Goal: Check status

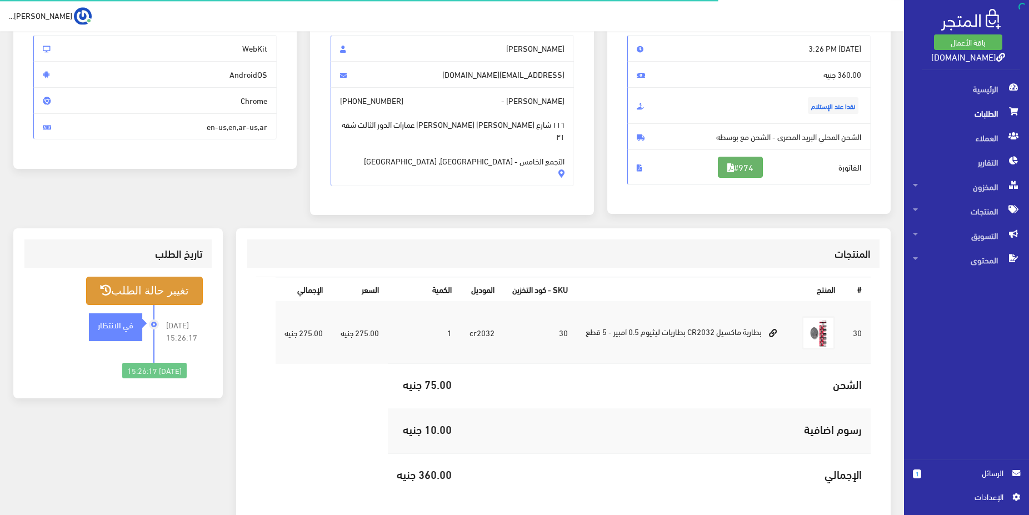
scroll to position [18, 0]
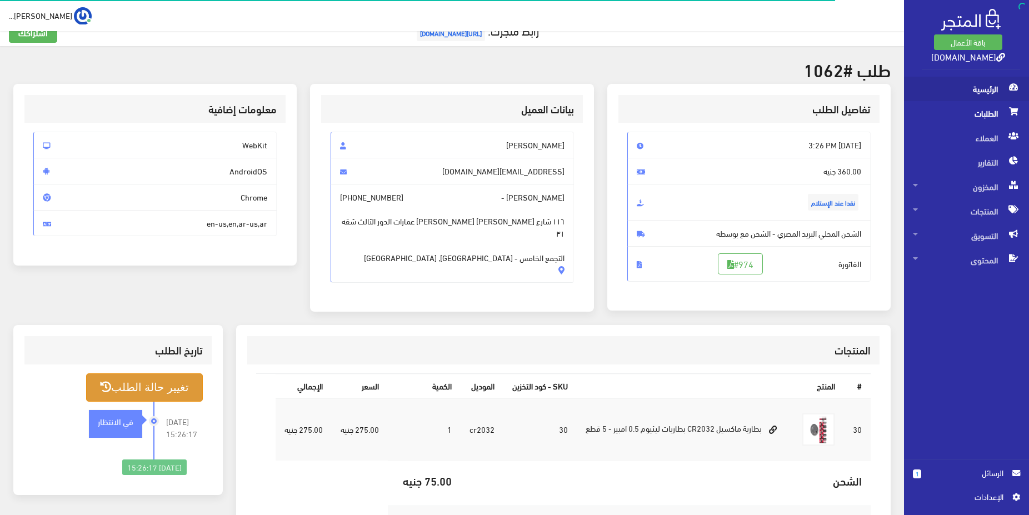
click at [1002, 90] on span "الرئيسية" at bounding box center [966, 89] width 107 height 24
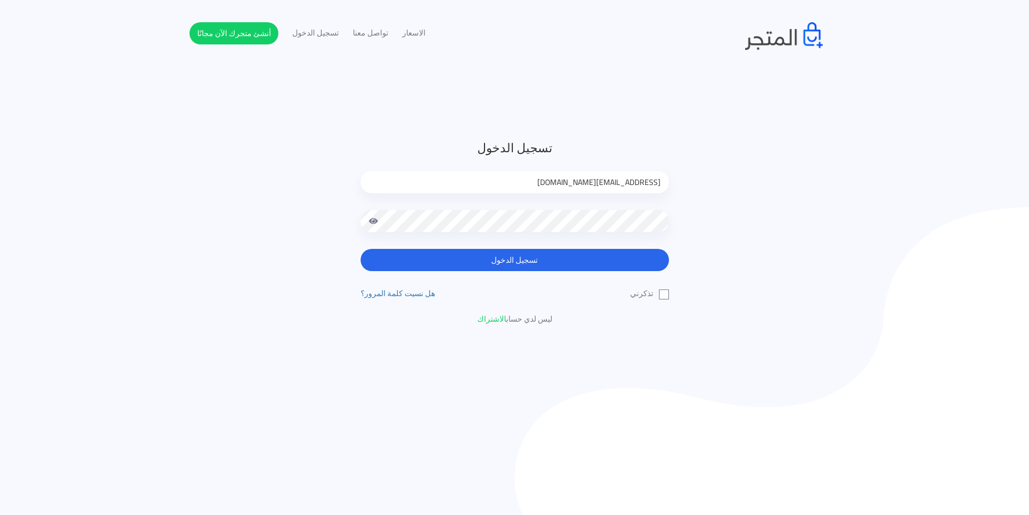
click at [607, 252] on button "تسجيل الدخول" at bounding box center [515, 260] width 308 height 22
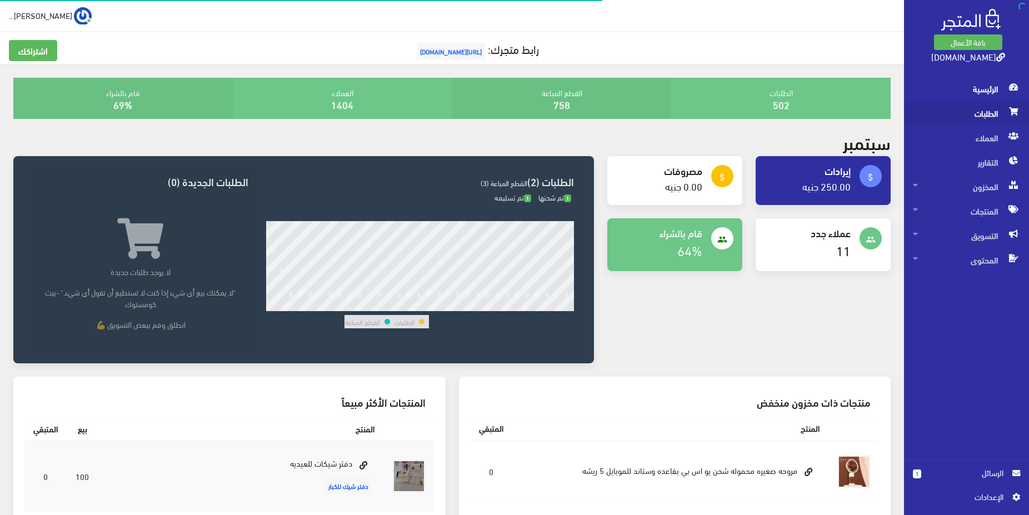
click at [977, 107] on span "الطلبات" at bounding box center [966, 113] width 107 height 24
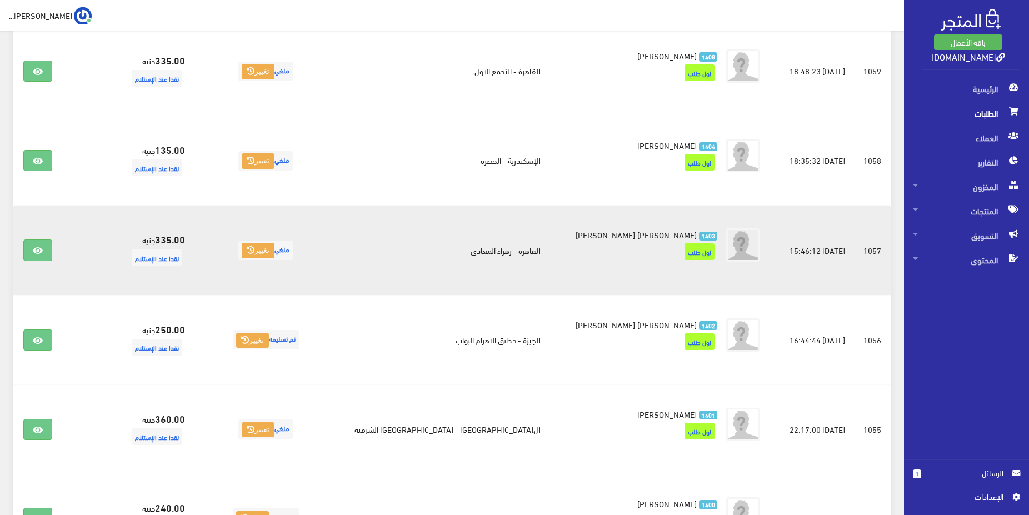
scroll to position [510, 0]
